Goal: Task Accomplishment & Management: Complete application form

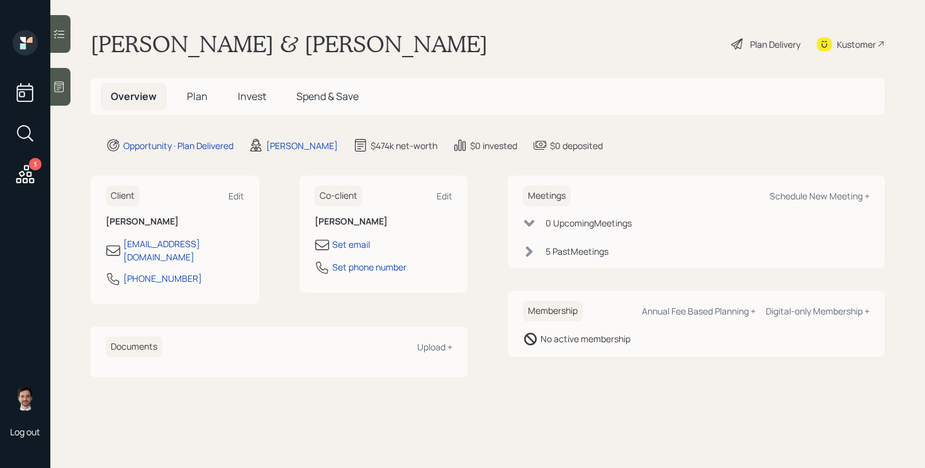
click at [197, 100] on span "Plan" at bounding box center [197, 96] width 21 height 14
